Goal: Information Seeking & Learning: Learn about a topic

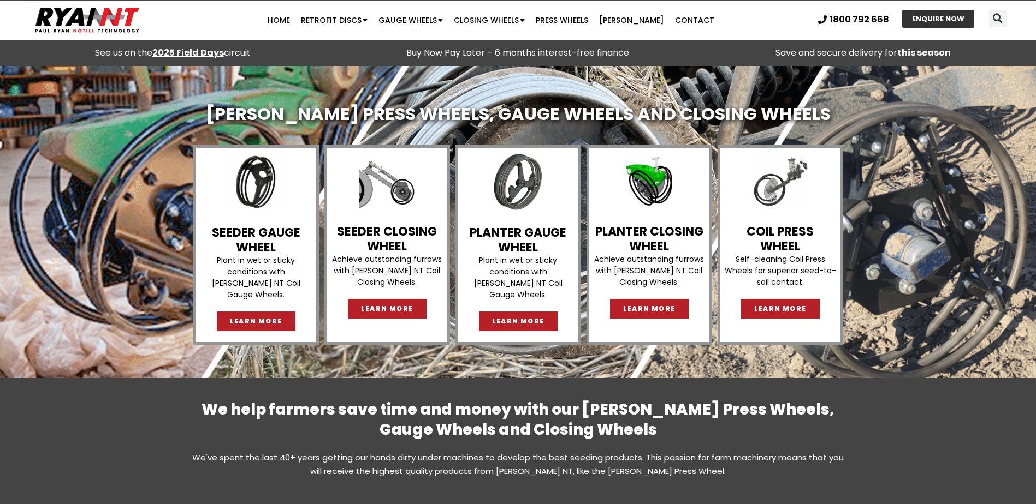
click at [393, 235] on link "SEEDER CLOSING WHEEL" at bounding box center [387, 238] width 100 height 31
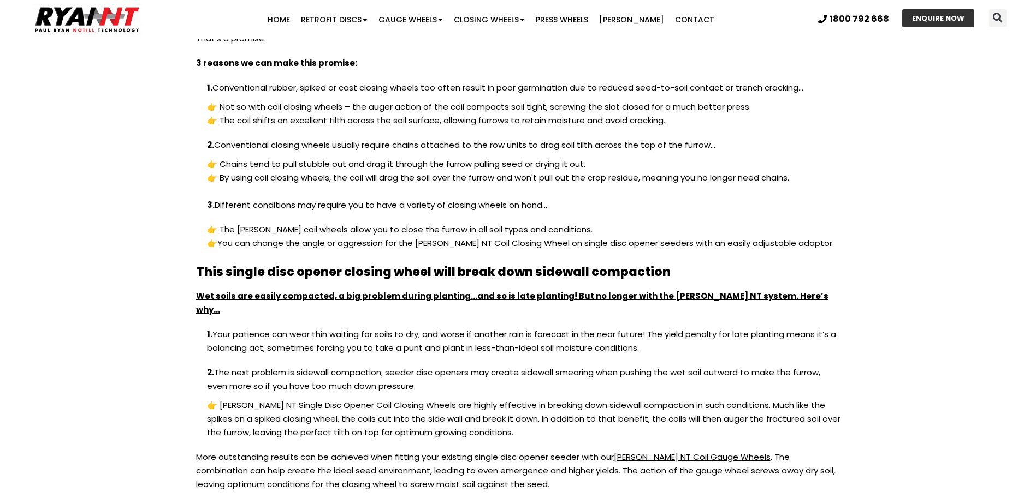
scroll to position [1201, 0]
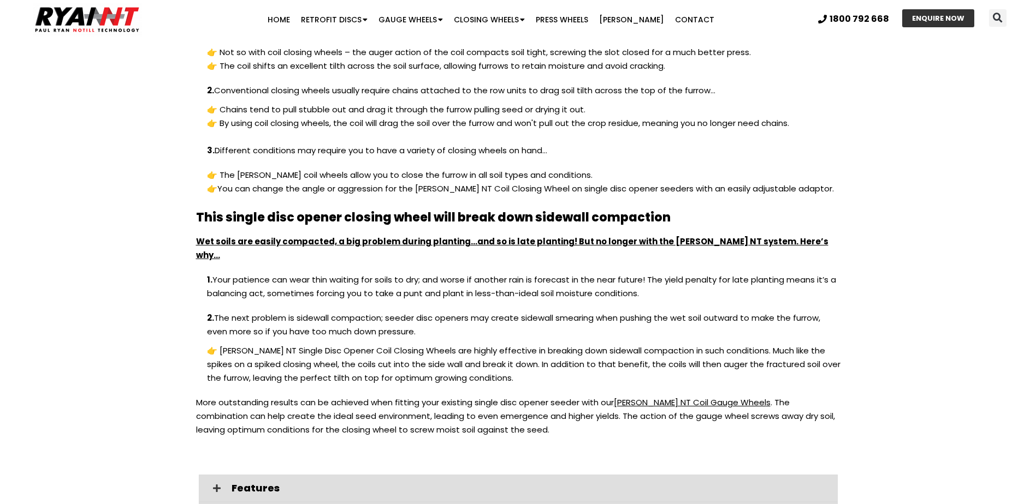
click at [0, 21] on html "Skip to content See us on the 2025 Field Days circuit 6 months interest-free fi…" at bounding box center [518, 489] width 1036 height 3381
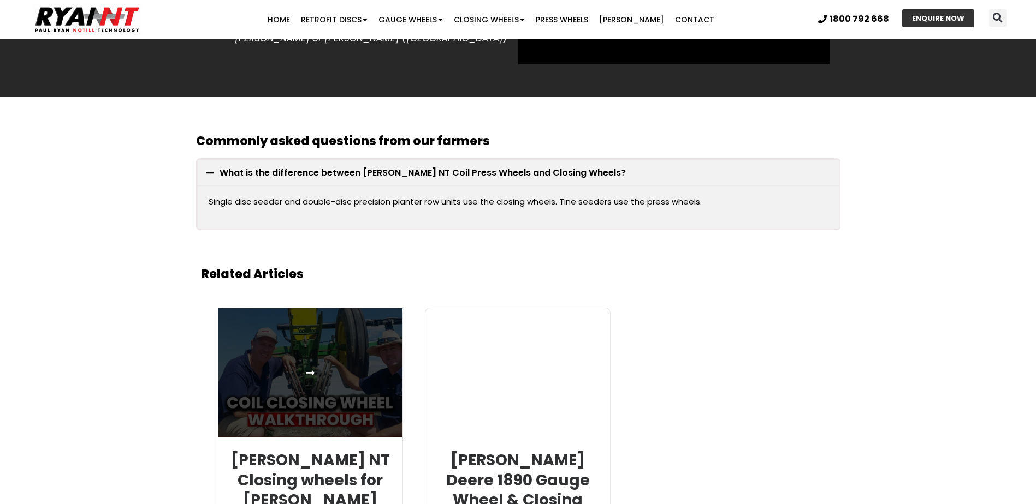
scroll to position [2184, 0]
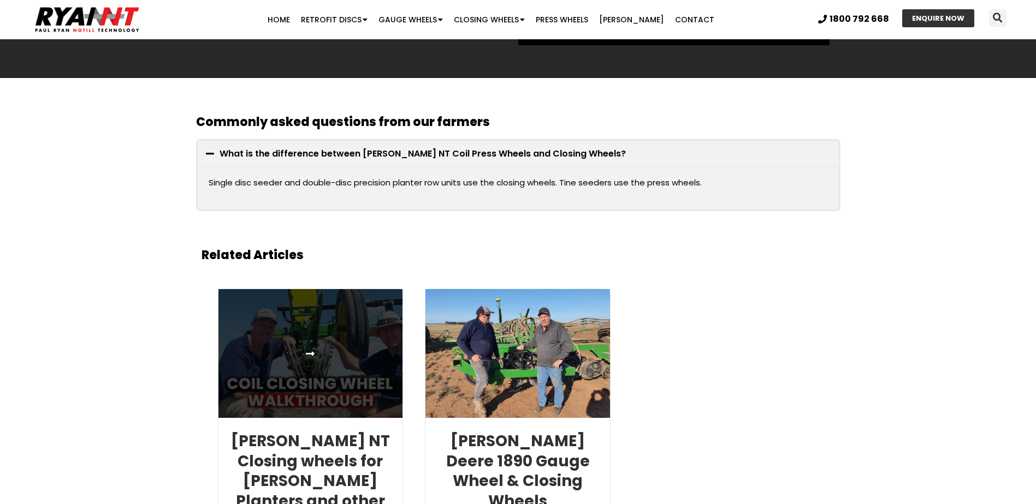
click at [305, 339] on link at bounding box center [310, 353] width 185 height 129
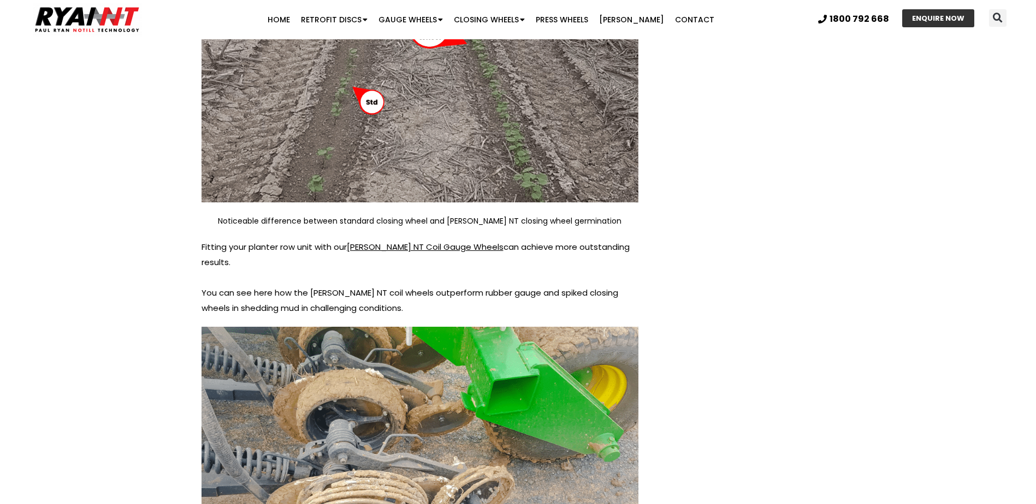
scroll to position [2948, 0]
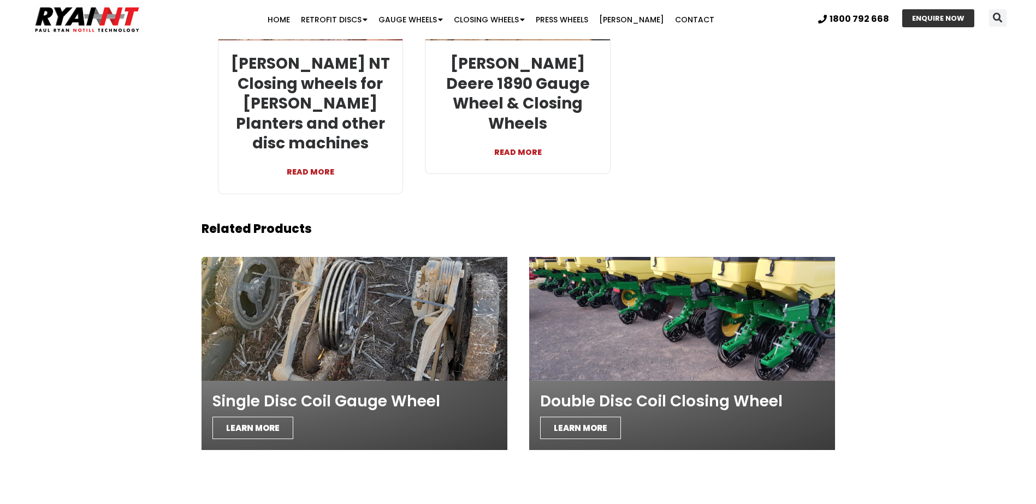
scroll to position [2566, 0]
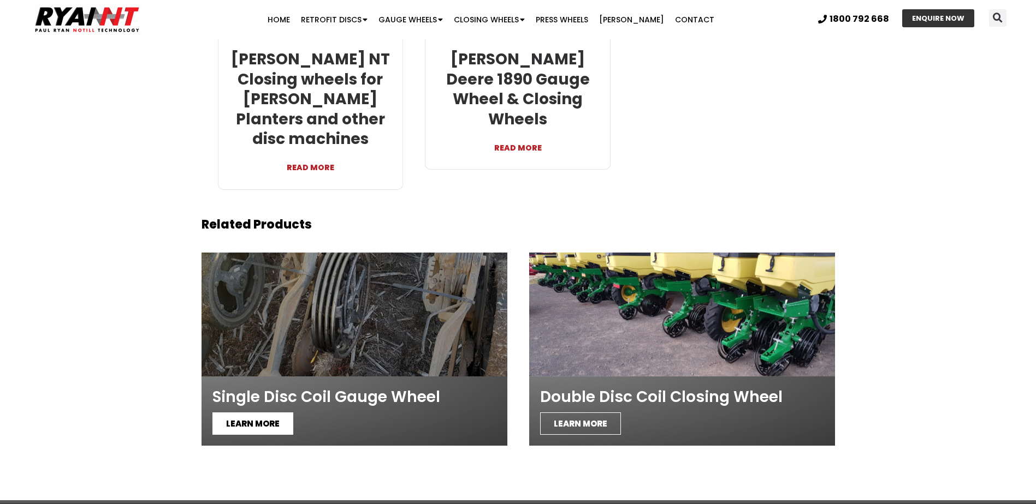
click at [248, 413] on span "LEARN MORE" at bounding box center [252, 424] width 81 height 22
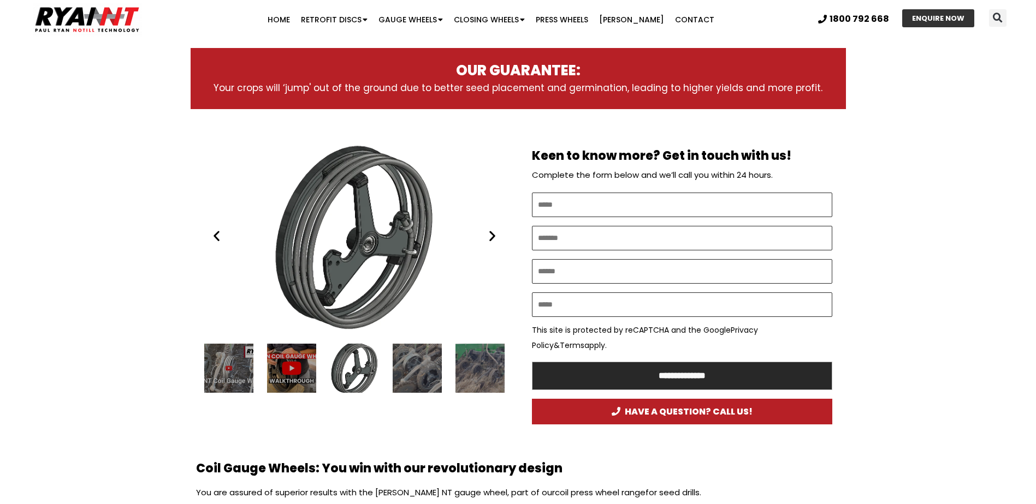
scroll to position [491, 0]
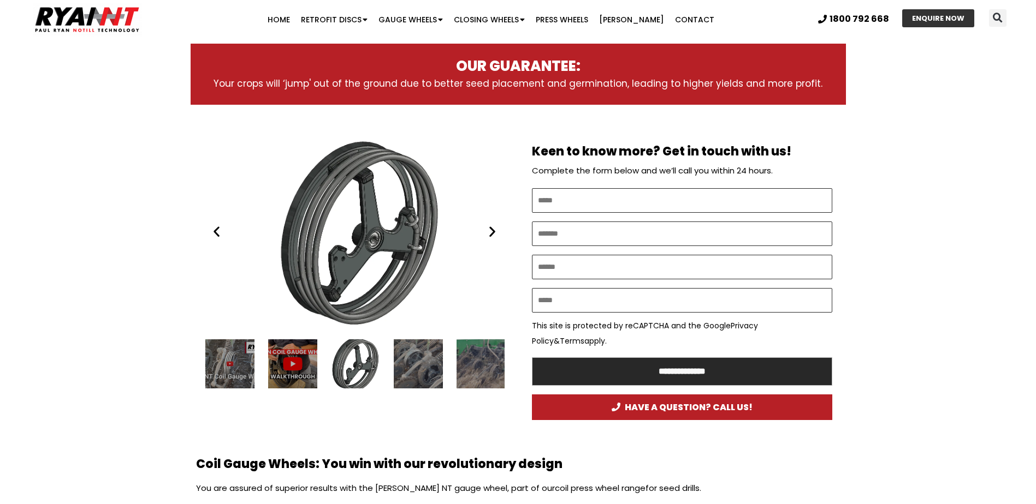
click at [281, 366] on div "2 / 14" at bounding box center [292, 364] width 49 height 49
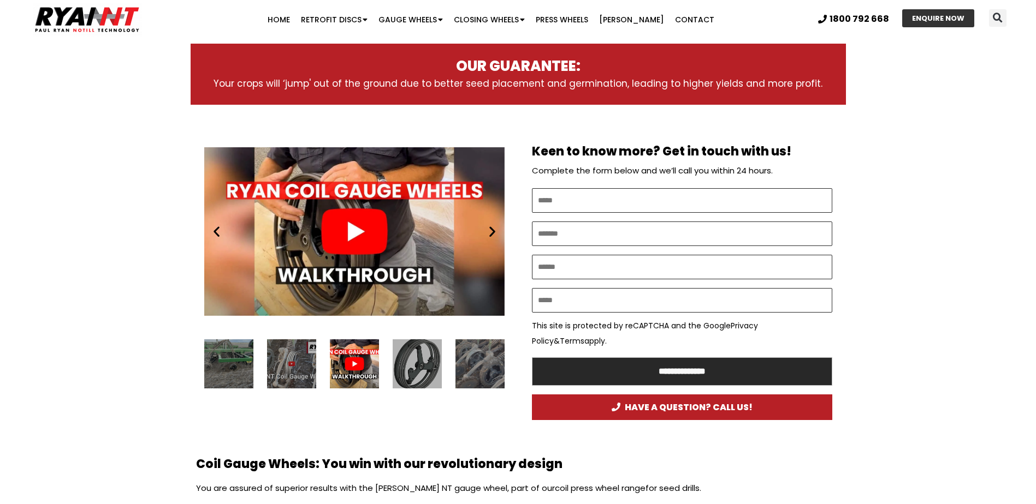
click at [347, 249] on div "Play" at bounding box center [354, 232] width 300 height 188
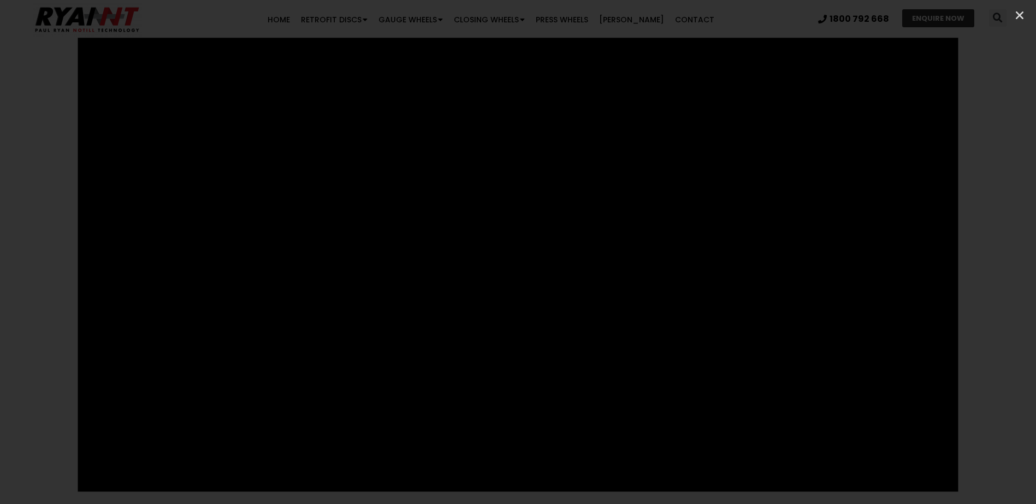
scroll to position [710, 0]
